Goal: Task Accomplishment & Management: Manage account settings

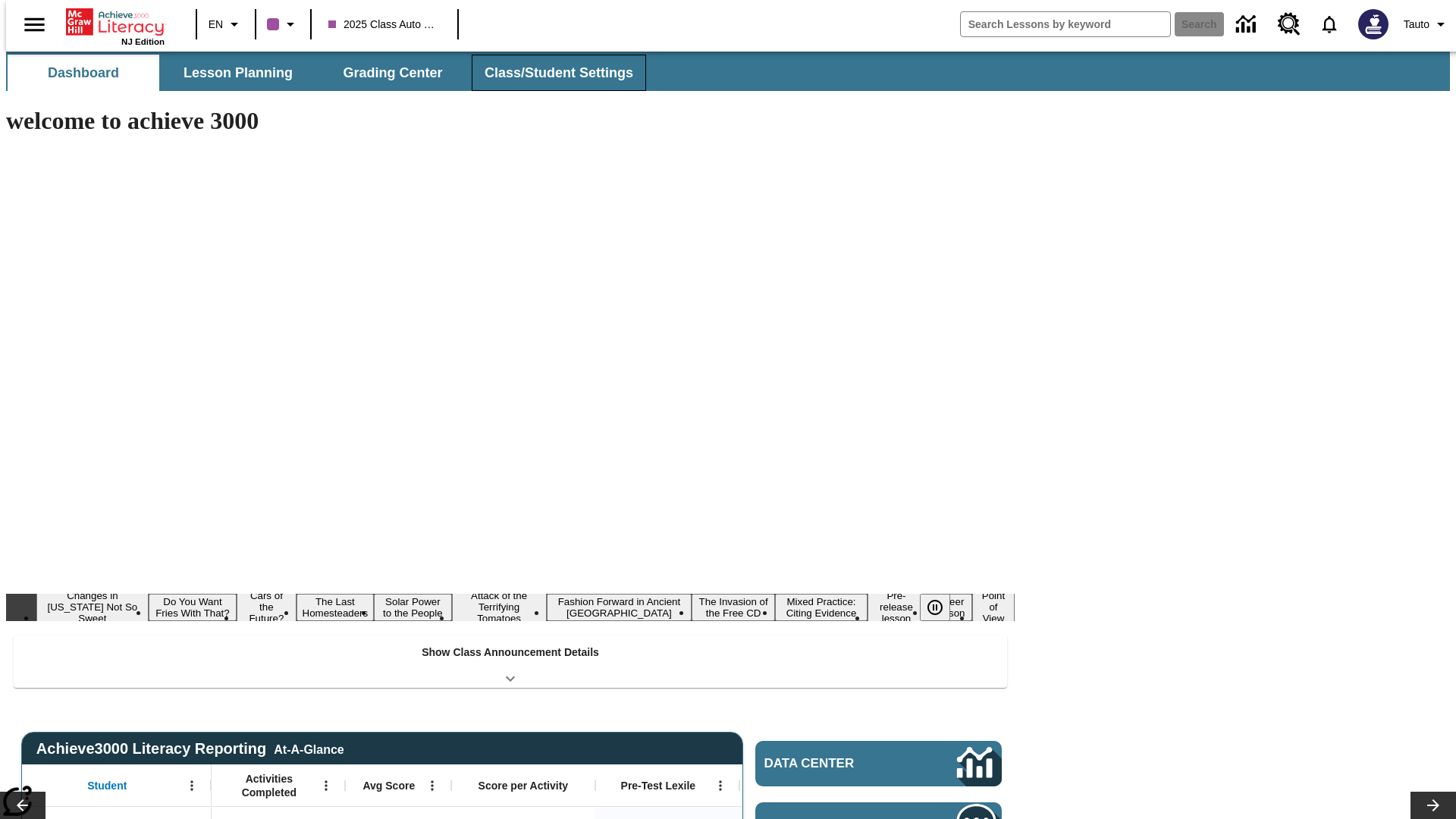
click at [551, 72] on span "Class/Student Settings" at bounding box center [558, 73] width 148 height 17
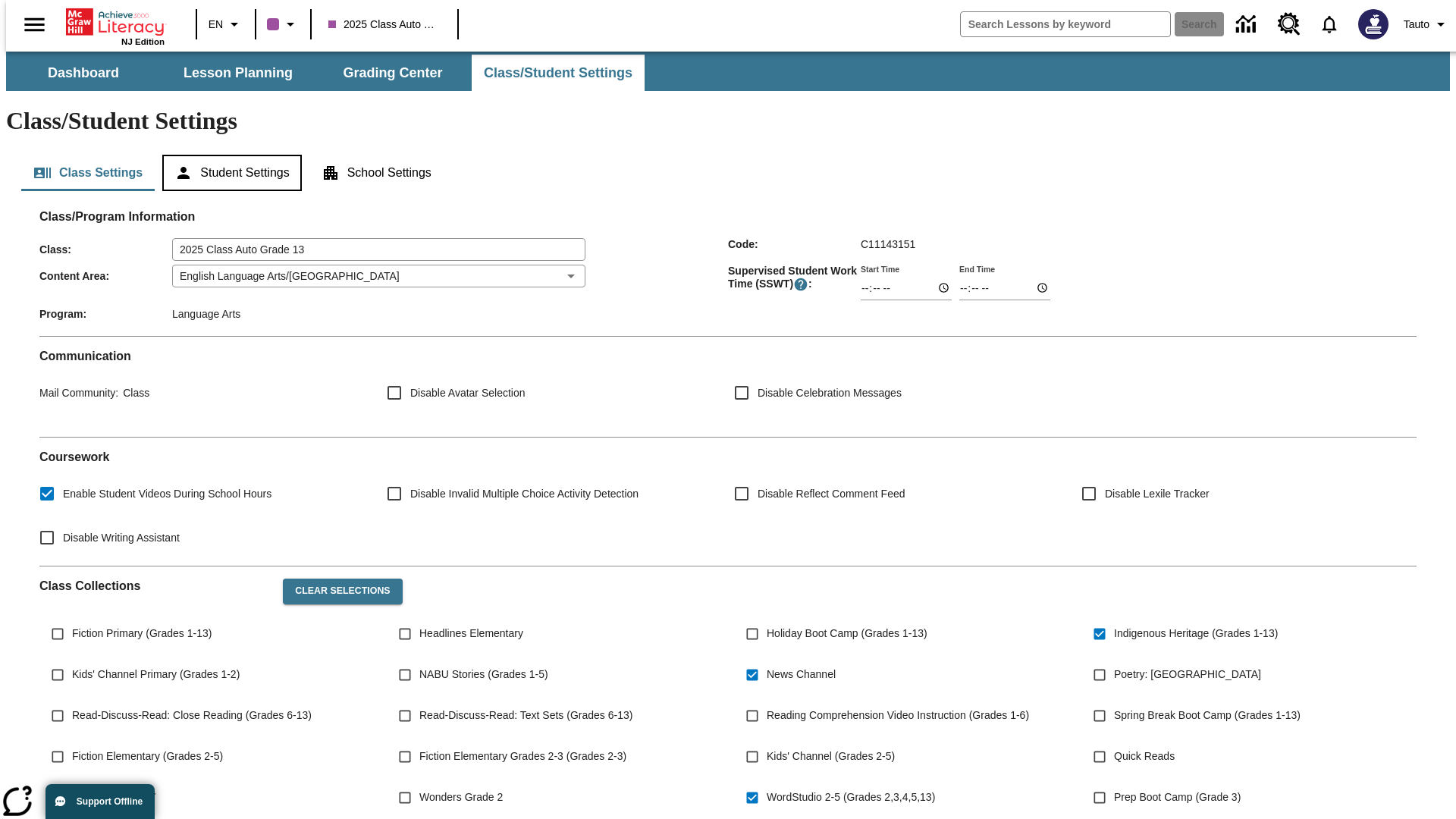
click at [229, 154] on button "Student Settings" at bounding box center [231, 173] width 139 height 37
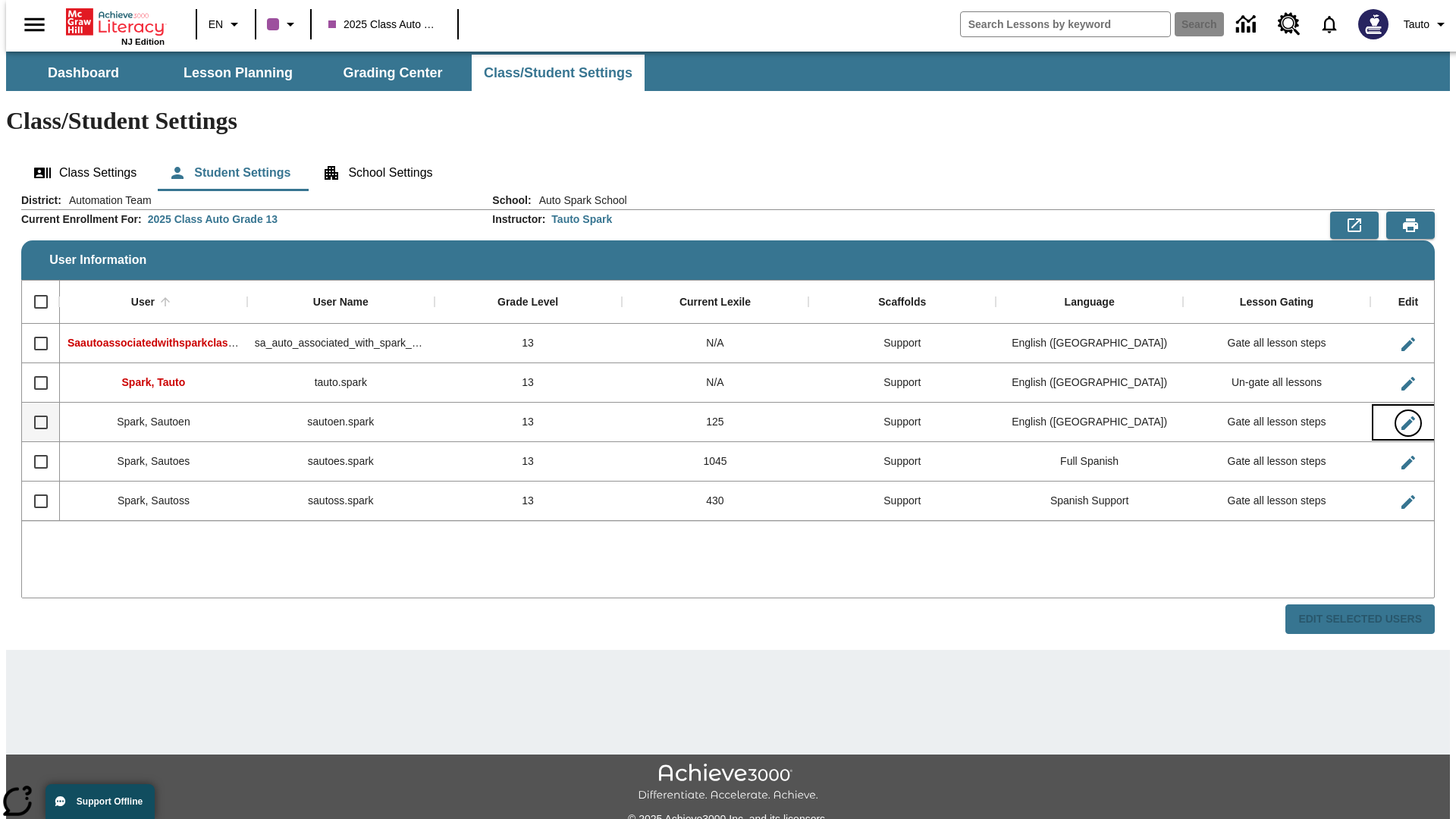
click at [1401, 417] on icon "Edit User" at bounding box center [1408, 423] width 13 height 14
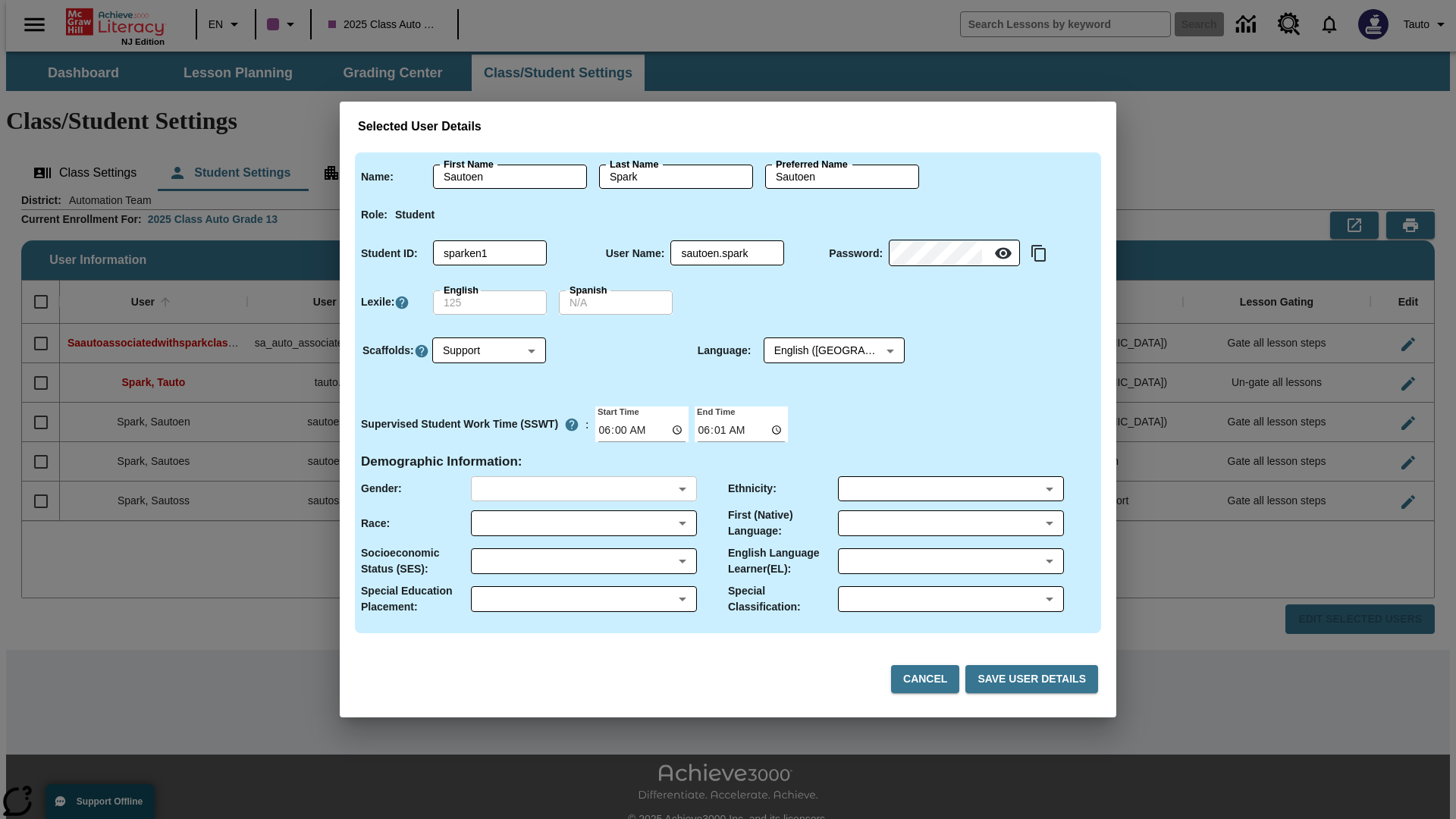
click at [583, 488] on body "Skip to main content NJ Edition EN 2025 Class Auto Grade 13 Search 0 Tauto Dash…" at bounding box center [727, 451] width 1443 height 801
click at [583, 524] on body "Skip to main content NJ Edition EN 2025 Class Auto Grade 13 Search 0 Tauto Dash…" at bounding box center [727, 451] width 1443 height 801
click at [583, 561] on body "Skip to main content NJ Edition EN 2025 Class Auto Grade 13 Search 0 Tauto Dash…" at bounding box center [727, 451] width 1443 height 801
click at [583, 599] on body "Skip to main content NJ Edition EN 2025 Class Auto Grade 13 Search 0 Tauto Dash…" at bounding box center [727, 451] width 1443 height 801
click at [950, 488] on body "Skip to main content NJ Edition EN 2025 Class Auto Grade 13 Search 0 Tauto Dash…" at bounding box center [727, 451] width 1443 height 801
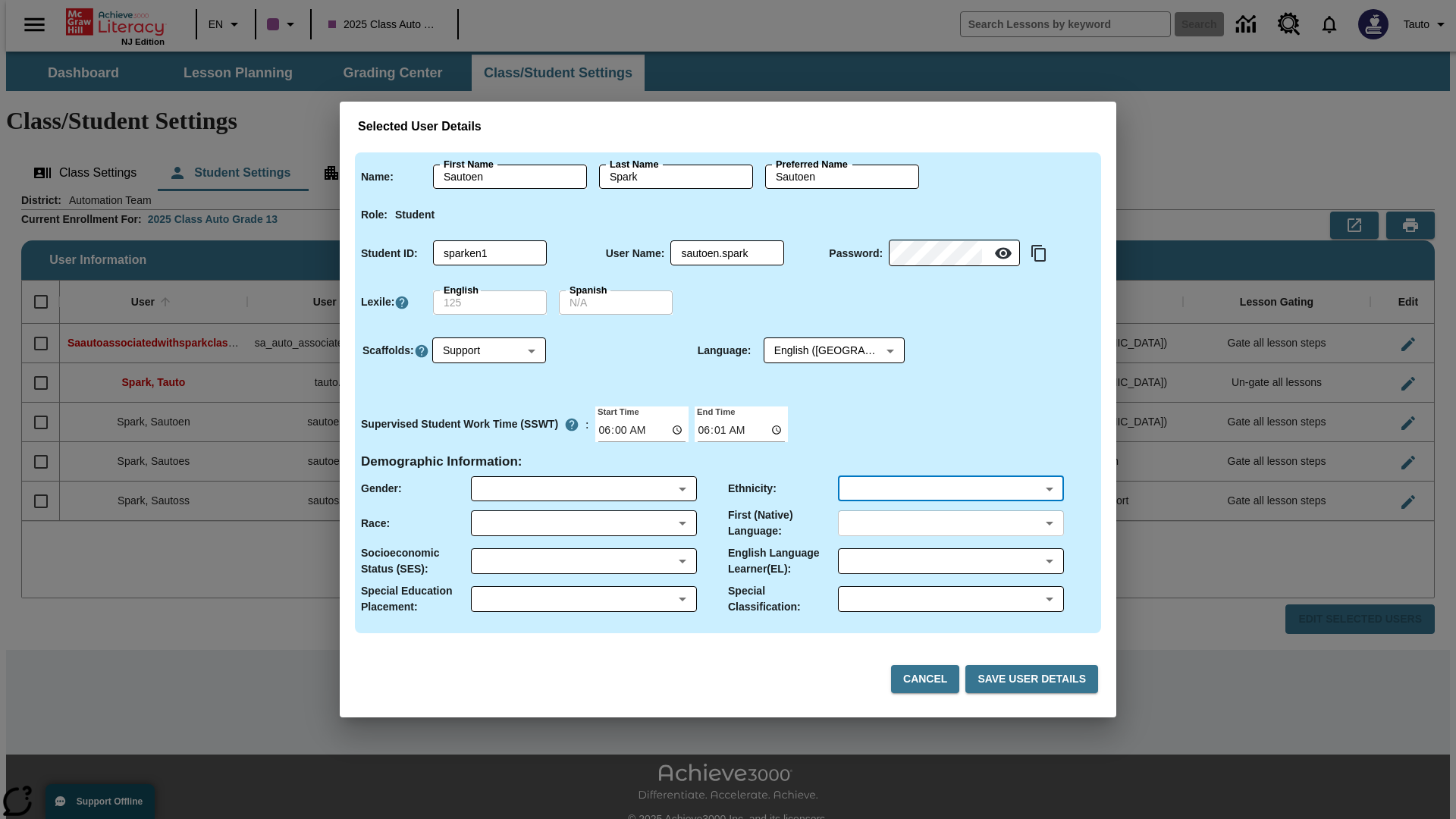
click at [950, 524] on body "Skip to main content NJ Edition EN 2025 Class Auto Grade 13 Search 0 Tauto Dash…" at bounding box center [727, 451] width 1443 height 801
click at [950, 561] on body "Skip to main content NJ Edition EN 2025 Class Auto Grade 13 Search 0 Tauto Dash…" at bounding box center [727, 451] width 1443 height 801
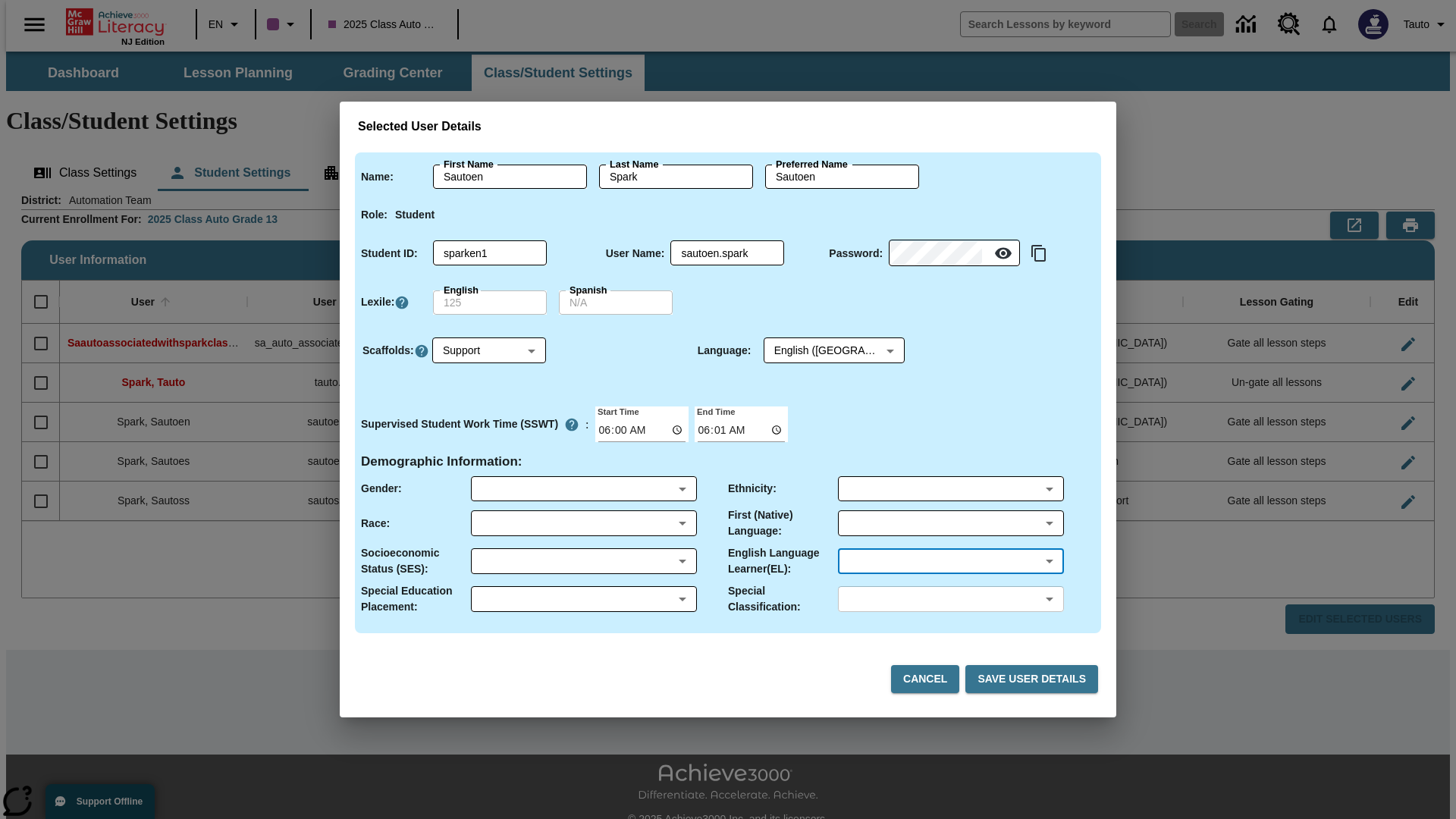
click at [950, 599] on body "Skip to main content NJ Edition EN 2025 Class Auto Grade 13 Search 0 Tauto Dash…" at bounding box center [727, 451] width 1443 height 801
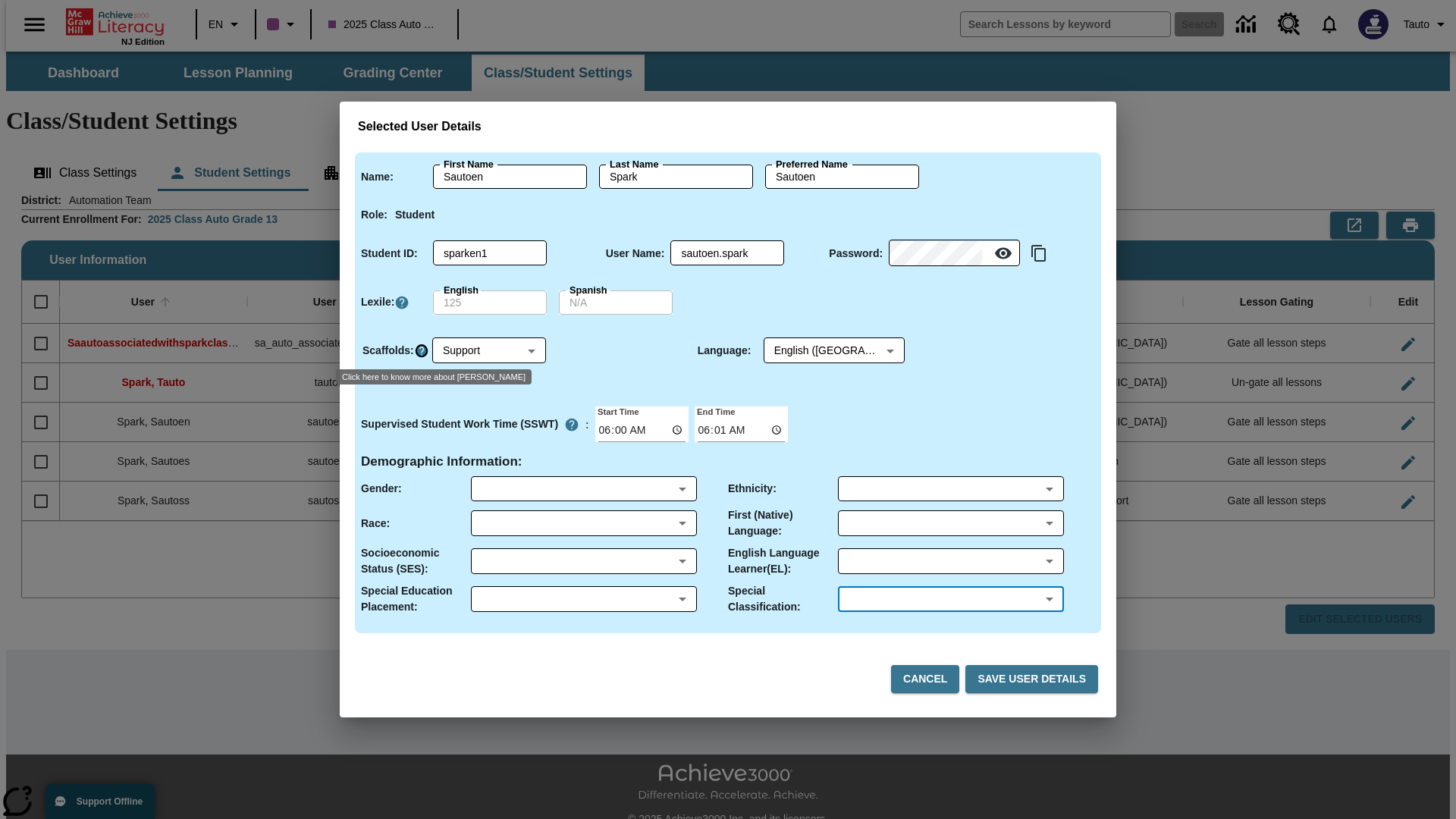
click at [420, 350] on icon "Click here to know more about Scaffolds" at bounding box center [421, 351] width 15 height 15
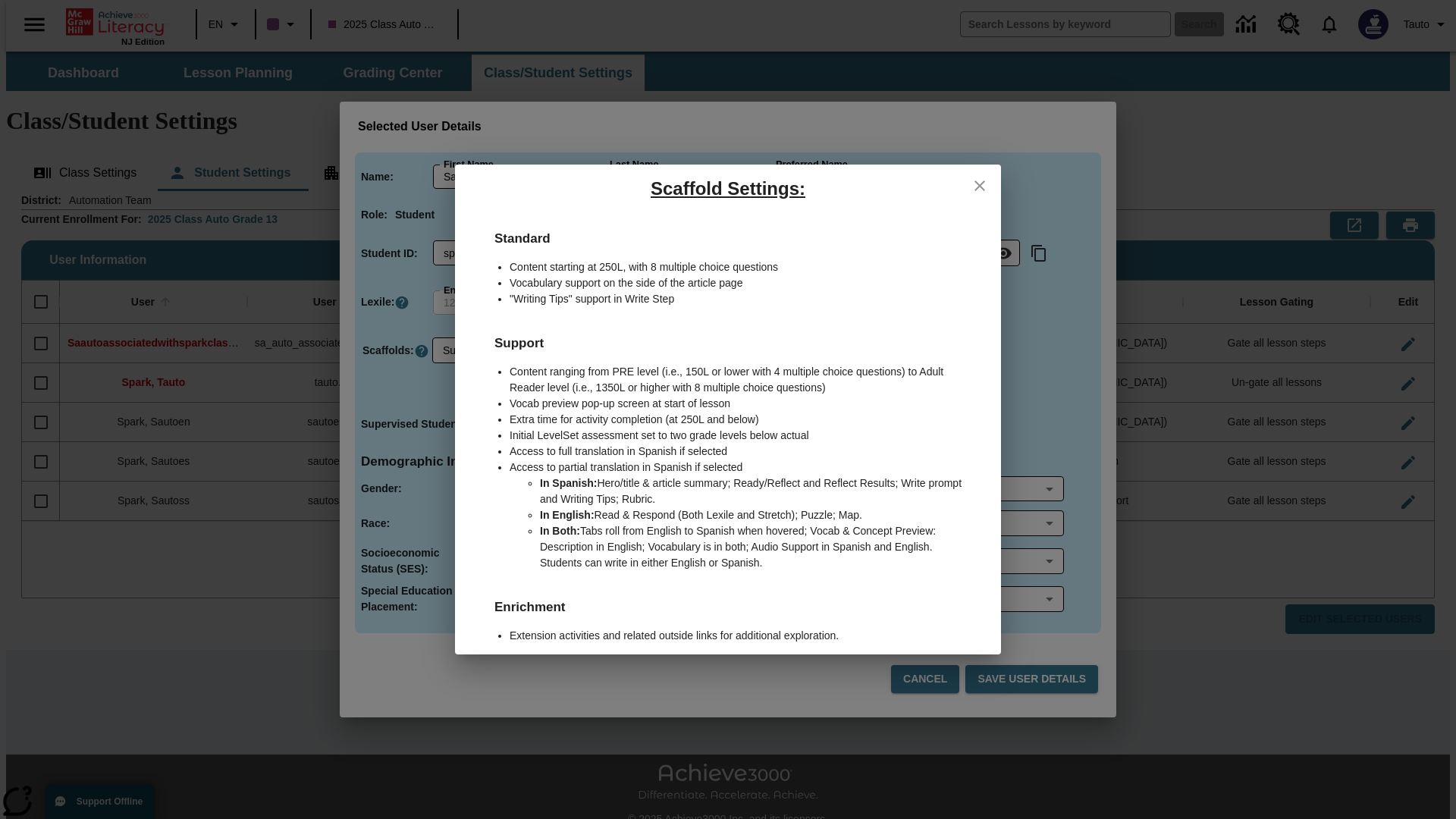
click at [980, 185] on icon "close" at bounding box center [979, 185] width 11 height 11
